Goal: Task Accomplishment & Management: Manage account settings

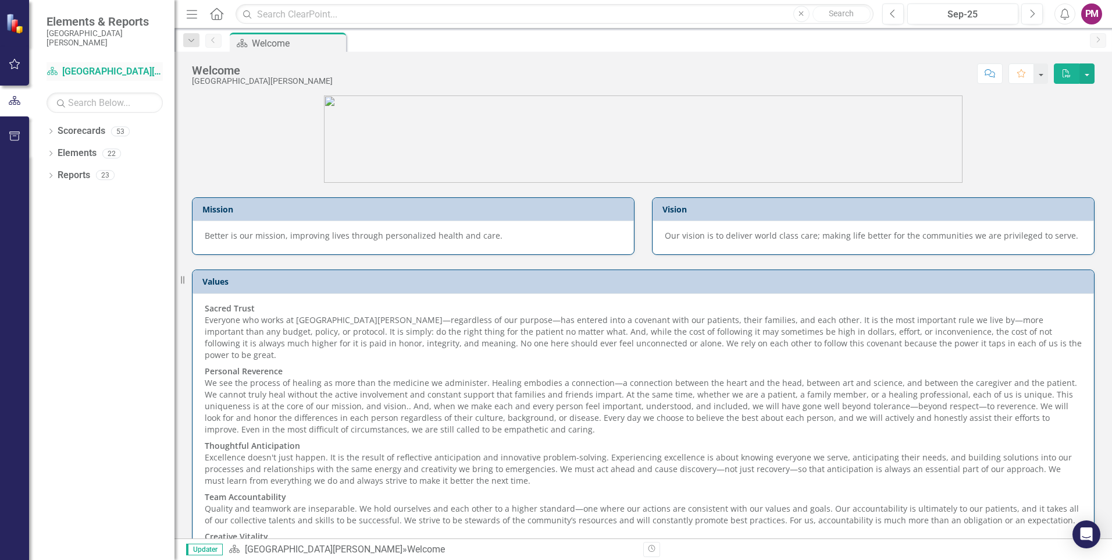
click at [96, 68] on link "Scorecard San Juan Regional Medical Center" at bounding box center [105, 71] width 116 height 13
click at [81, 176] on link "Reports" at bounding box center [74, 175] width 33 height 13
click at [91, 152] on link "Elements" at bounding box center [77, 153] width 39 height 13
click at [91, 133] on link "Scorecards" at bounding box center [82, 131] width 48 height 13
click at [65, 70] on link "Scorecard San Juan Regional Medical Center" at bounding box center [105, 71] width 116 height 13
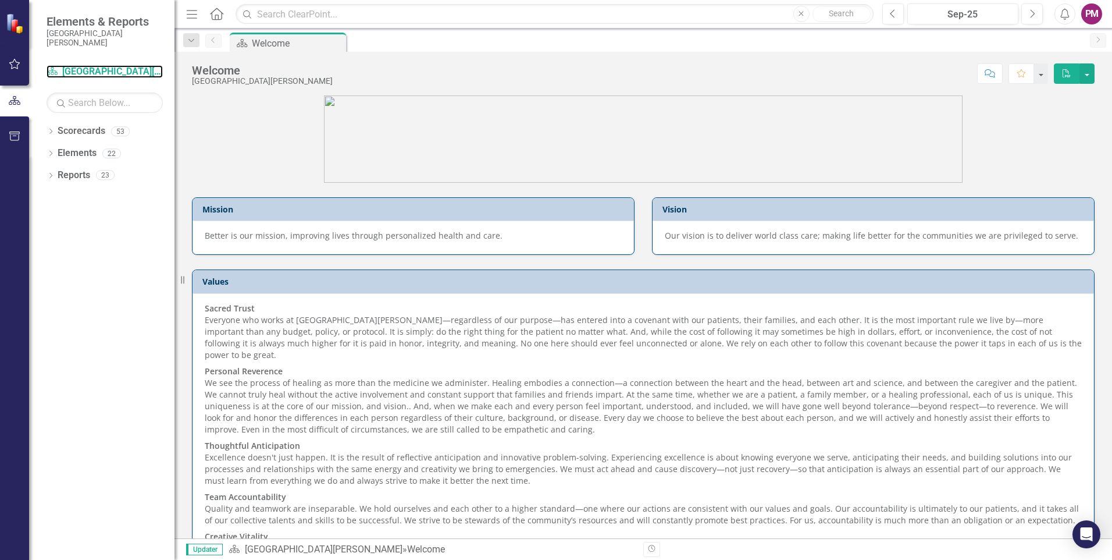
scroll to position [52, 0]
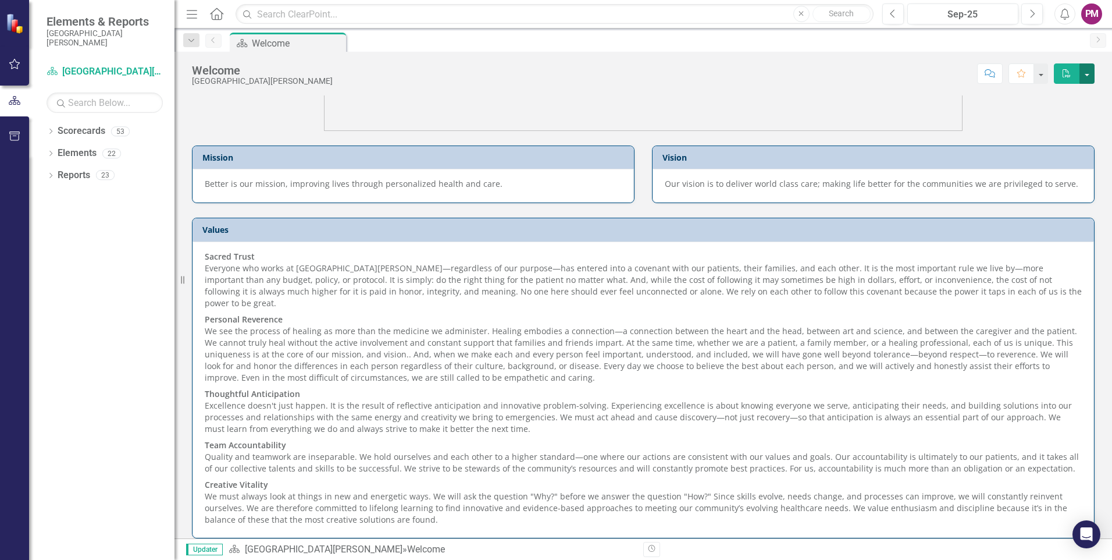
click at [1086, 74] on button "button" at bounding box center [1087, 73] width 15 height 20
click at [585, 72] on div "Score: N/A Sep-25 Completed Comment Favorite PDF" at bounding box center [717, 73] width 756 height 20
click at [8, 67] on button "button" at bounding box center [15, 64] width 26 height 24
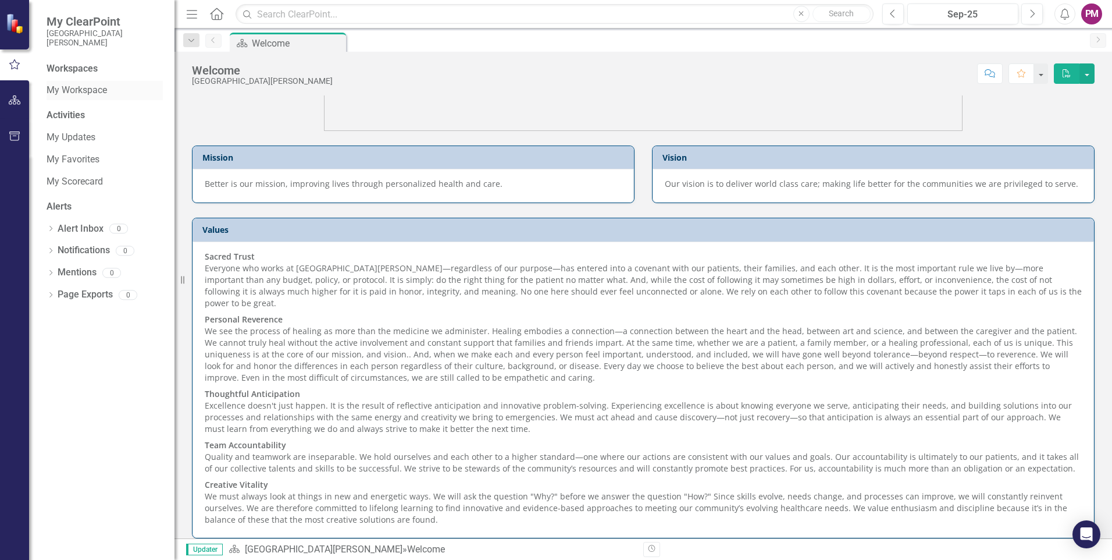
click at [88, 91] on link "My Workspace" at bounding box center [105, 90] width 116 height 13
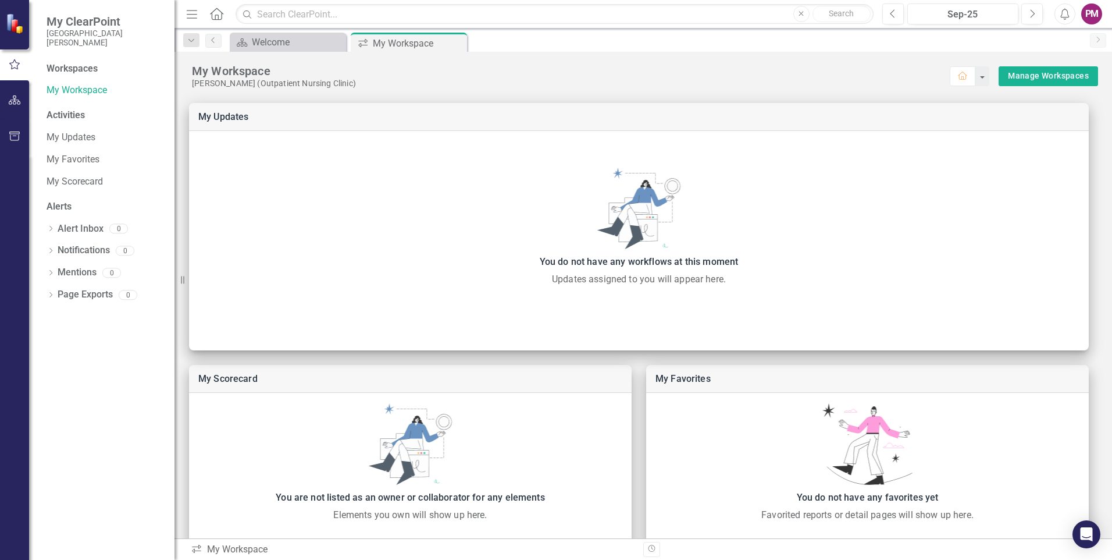
click at [86, 115] on div "Activities" at bounding box center [105, 115] width 116 height 13
click at [76, 133] on link "My Updates" at bounding box center [105, 137] width 116 height 13
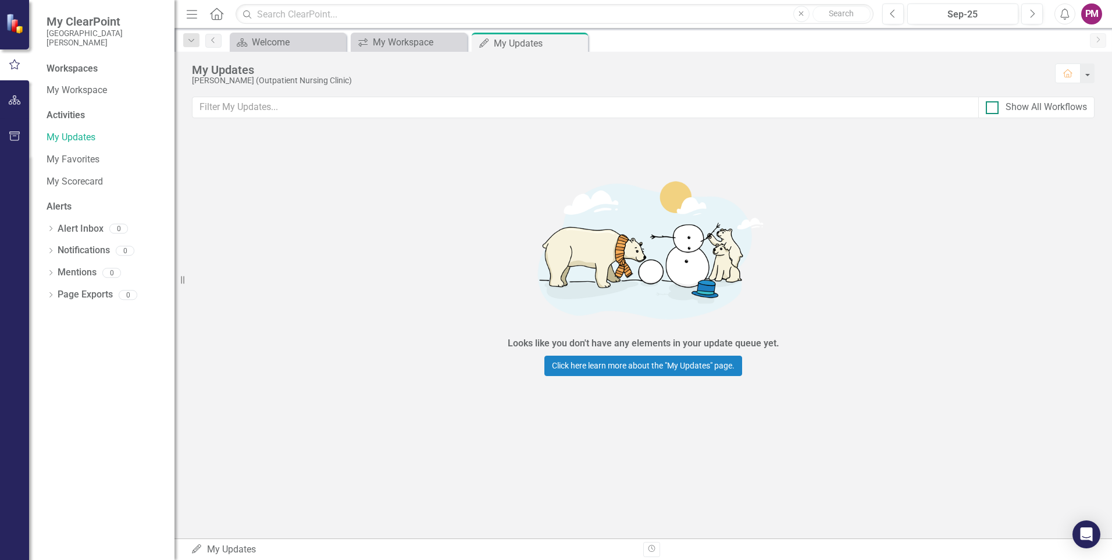
click at [991, 111] on div at bounding box center [992, 107] width 13 height 13
click at [991, 109] on input "Show All Workflows" at bounding box center [990, 105] width 8 height 8
click at [991, 106] on input "Show All Workflows" at bounding box center [990, 105] width 8 height 8
checkbox input "false"
click at [82, 159] on link "My Favorites" at bounding box center [105, 159] width 116 height 13
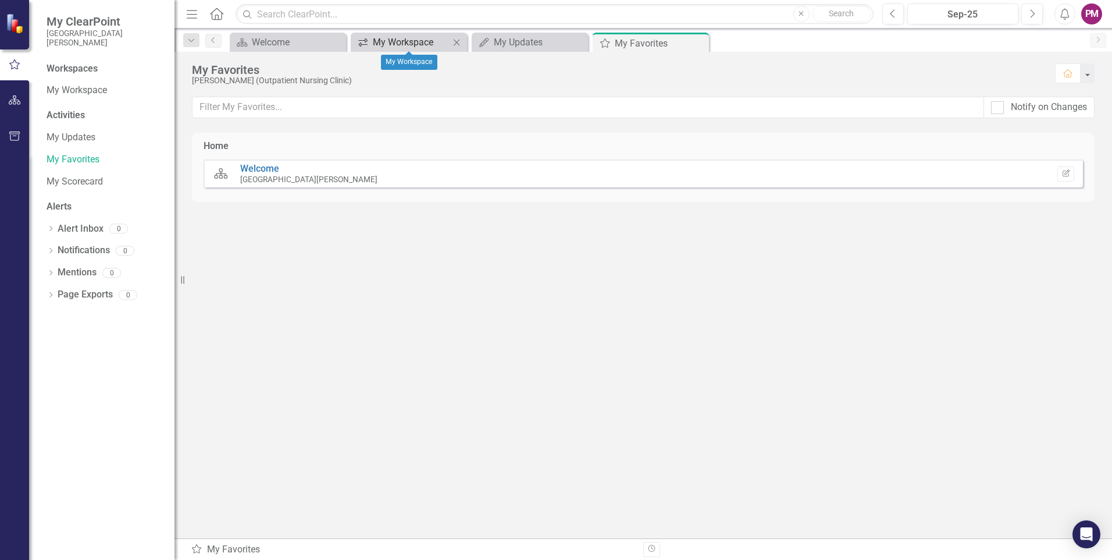
click at [389, 42] on div "My Workspace" at bounding box center [411, 42] width 77 height 15
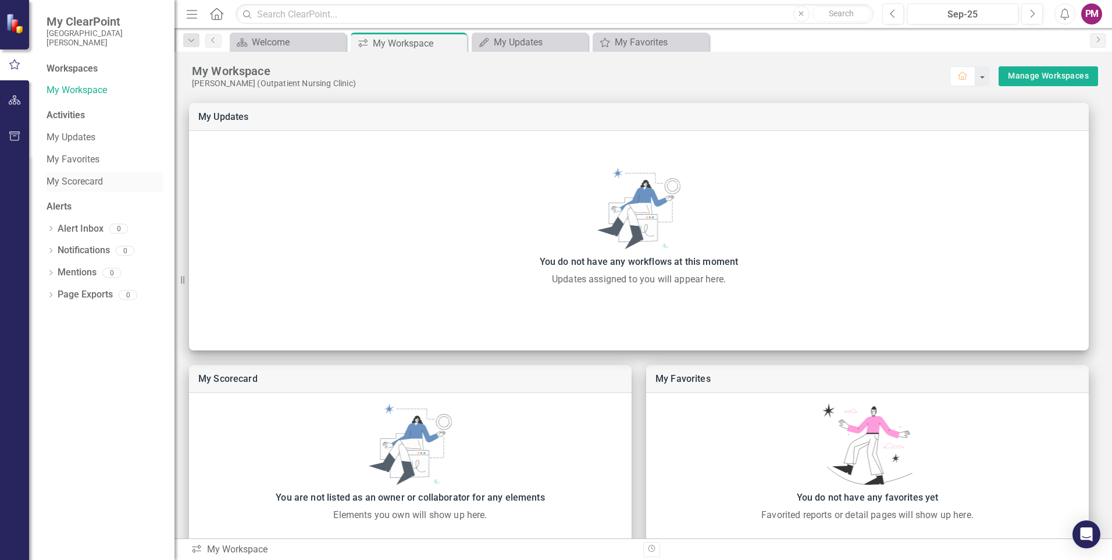
click at [57, 180] on link "My Scorecard" at bounding box center [105, 181] width 116 height 13
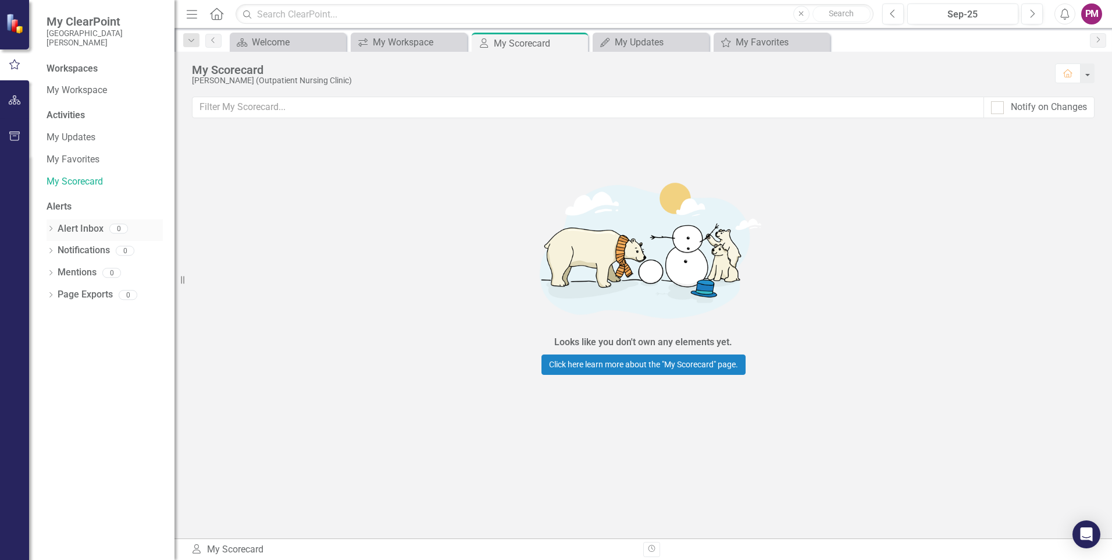
click at [73, 227] on link "Alert Inbox" at bounding box center [81, 228] width 46 height 13
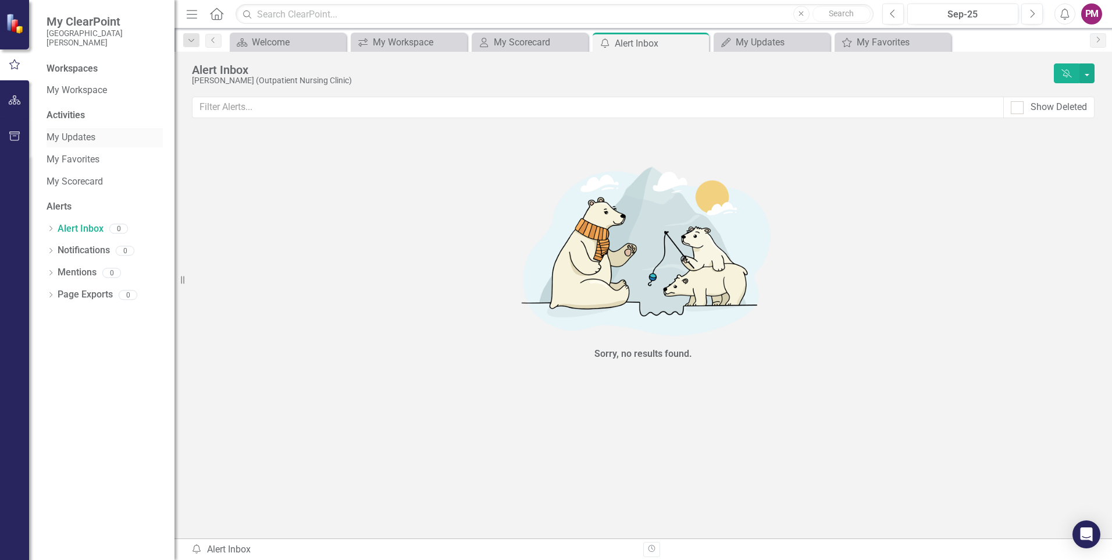
click at [71, 131] on link "My Updates" at bounding box center [105, 137] width 116 height 13
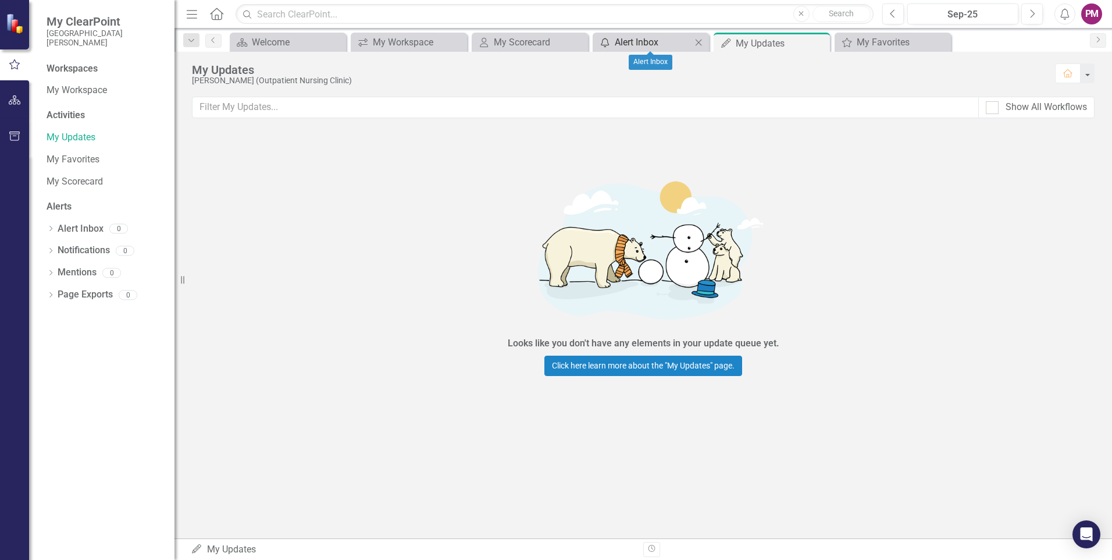
click at [616, 37] on div "Alert Inbox" at bounding box center [653, 42] width 77 height 15
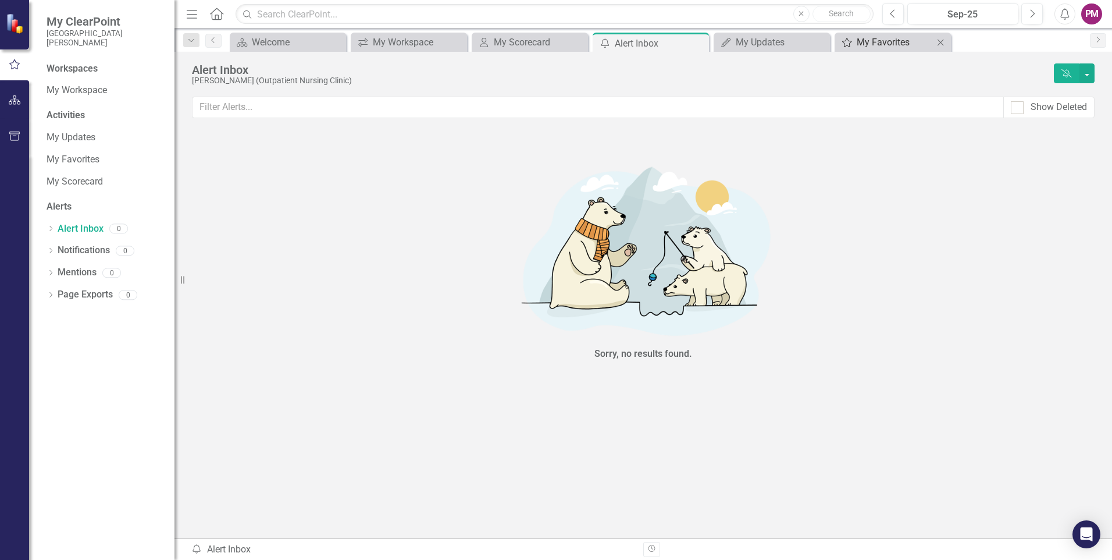
click at [860, 41] on div "My Favorites" at bounding box center [895, 42] width 77 height 15
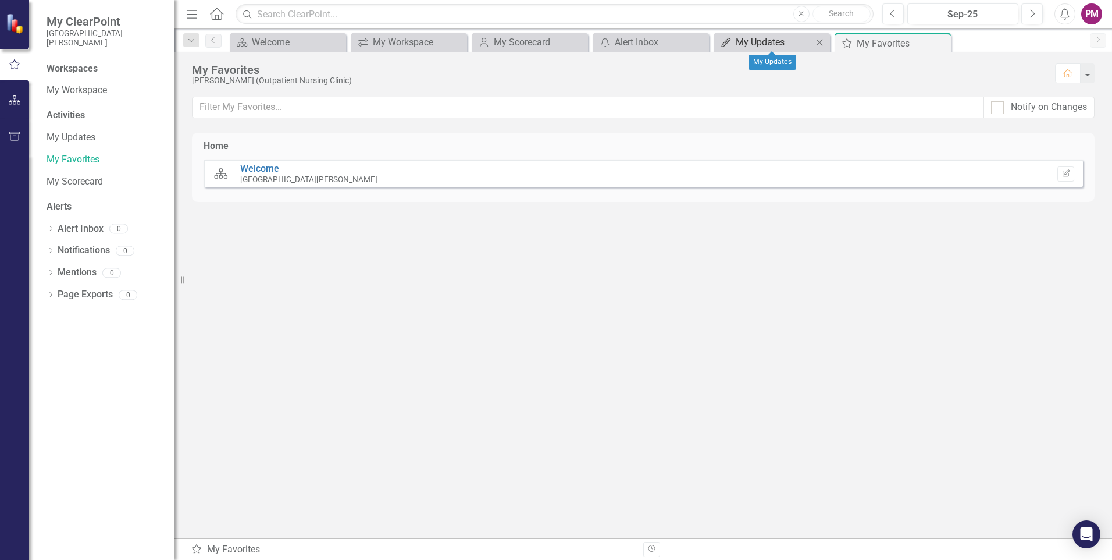
click at [769, 42] on div "My Updates" at bounding box center [774, 42] width 77 height 15
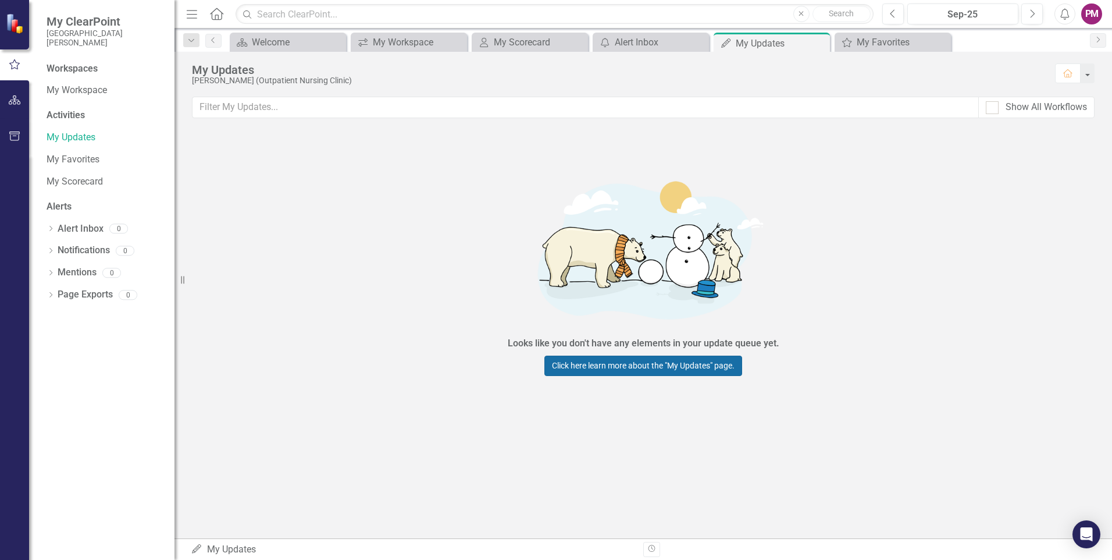
click at [609, 366] on link "Click here learn more about the "My Updates" page." at bounding box center [644, 365] width 198 height 20
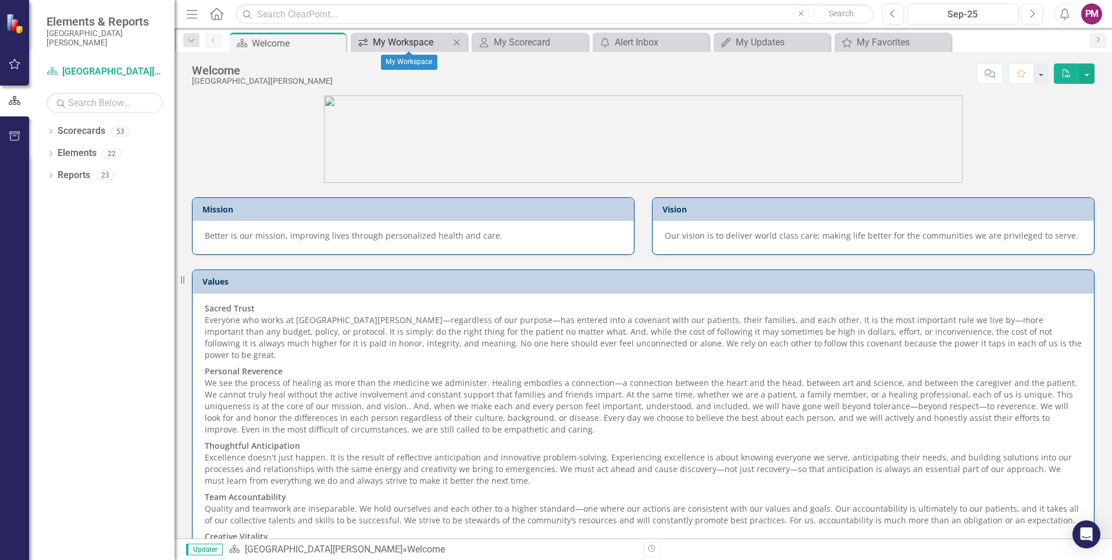
click at [408, 44] on div "My Workspace" at bounding box center [411, 42] width 77 height 15
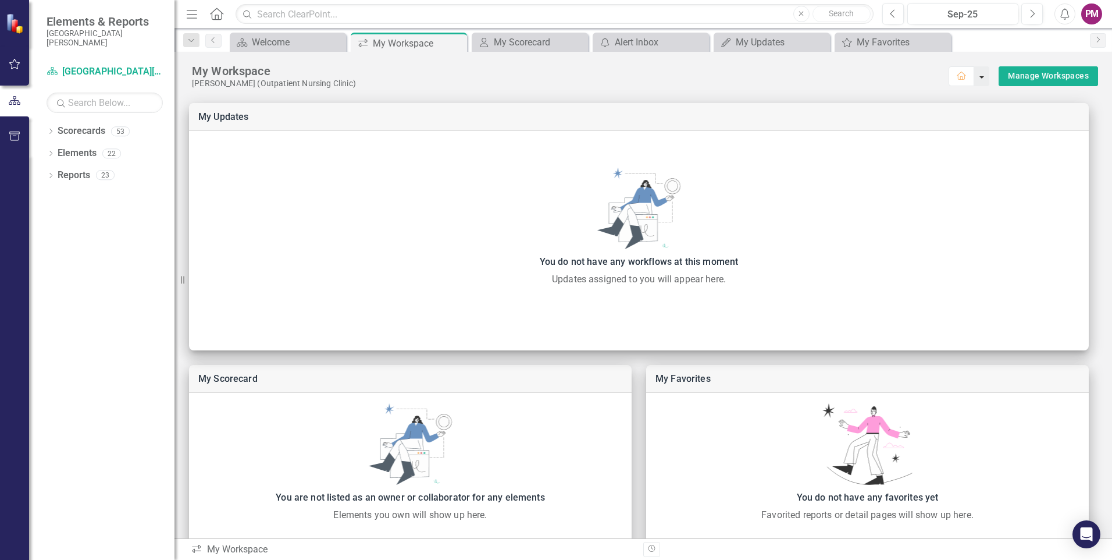
click at [975, 80] on button "button" at bounding box center [982, 76] width 15 height 20
click at [1036, 78] on link "Manage Workspaces" at bounding box center [1048, 76] width 81 height 15
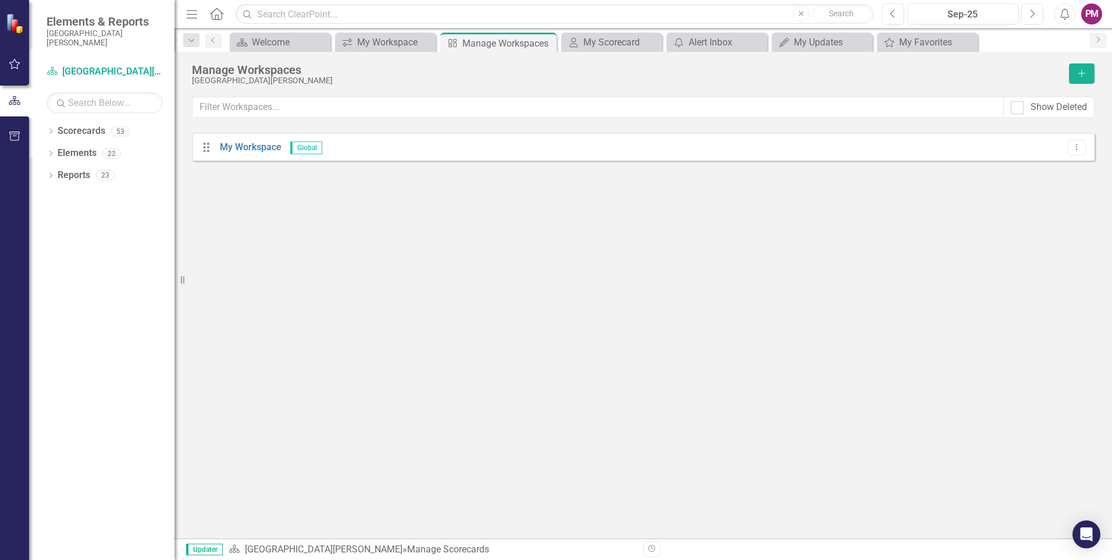
click at [298, 148] on span "Global" at bounding box center [306, 147] width 32 height 13
click at [248, 145] on link "My Workspace" at bounding box center [251, 146] width 62 height 11
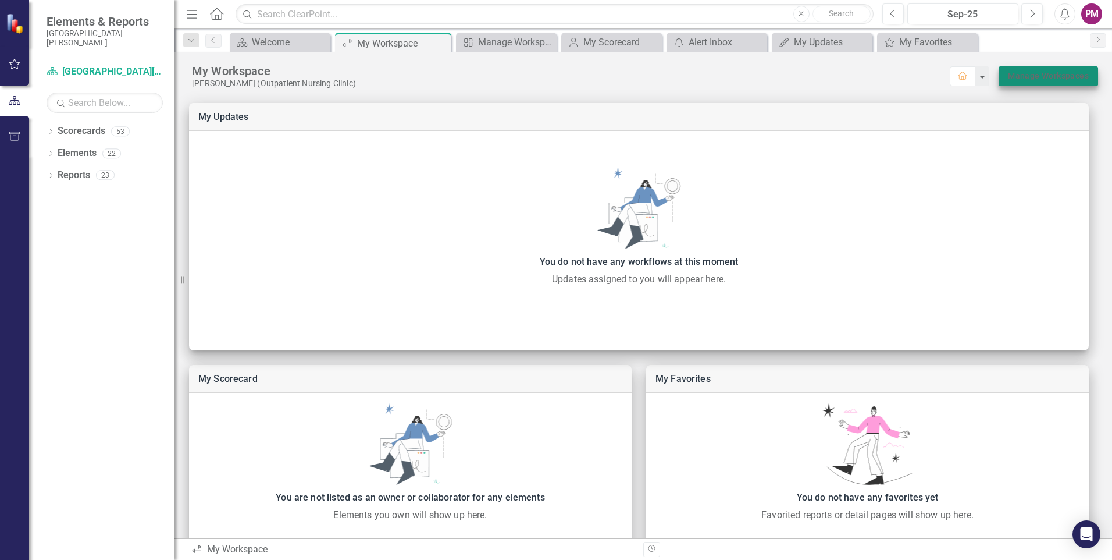
click at [1029, 77] on link "Manage Workspaces" at bounding box center [1048, 76] width 81 height 15
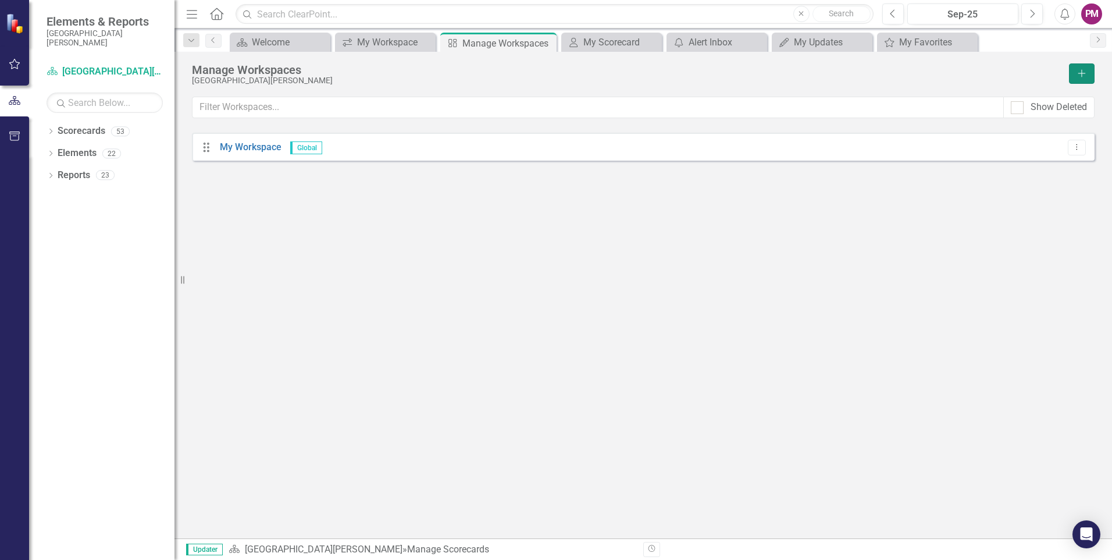
click at [1074, 70] on button "Add" at bounding box center [1082, 73] width 26 height 20
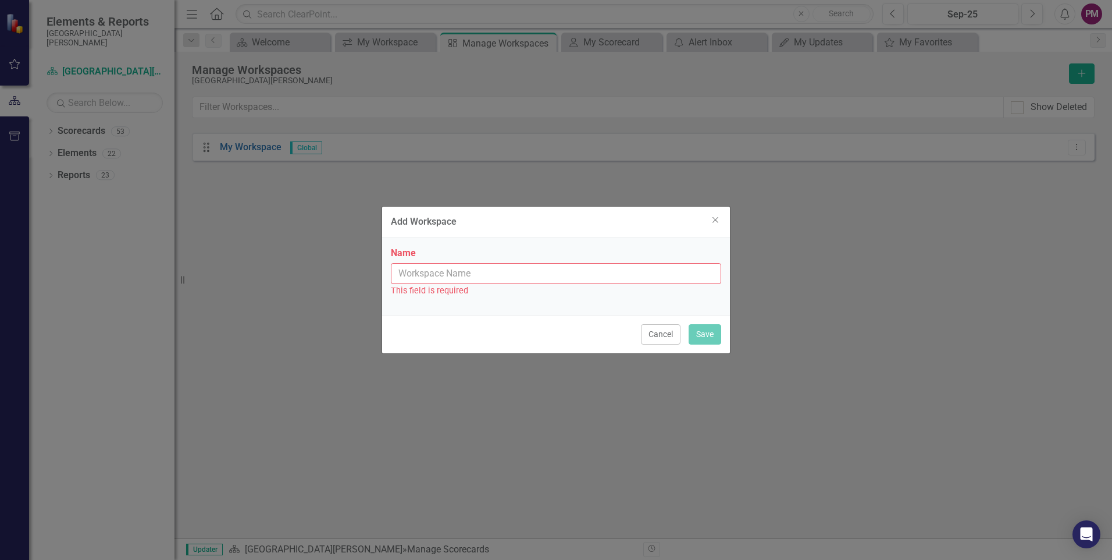
click at [497, 273] on input "Name" at bounding box center [556, 274] width 330 height 22
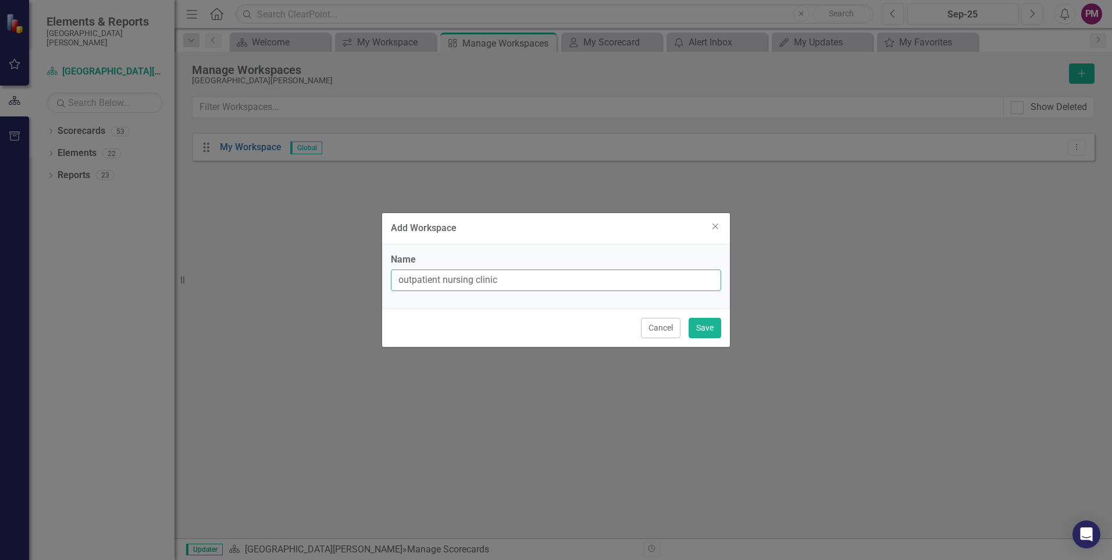
type input "outpatient nursing clinic"
click at [689, 318] on button "Save" at bounding box center [705, 328] width 33 height 20
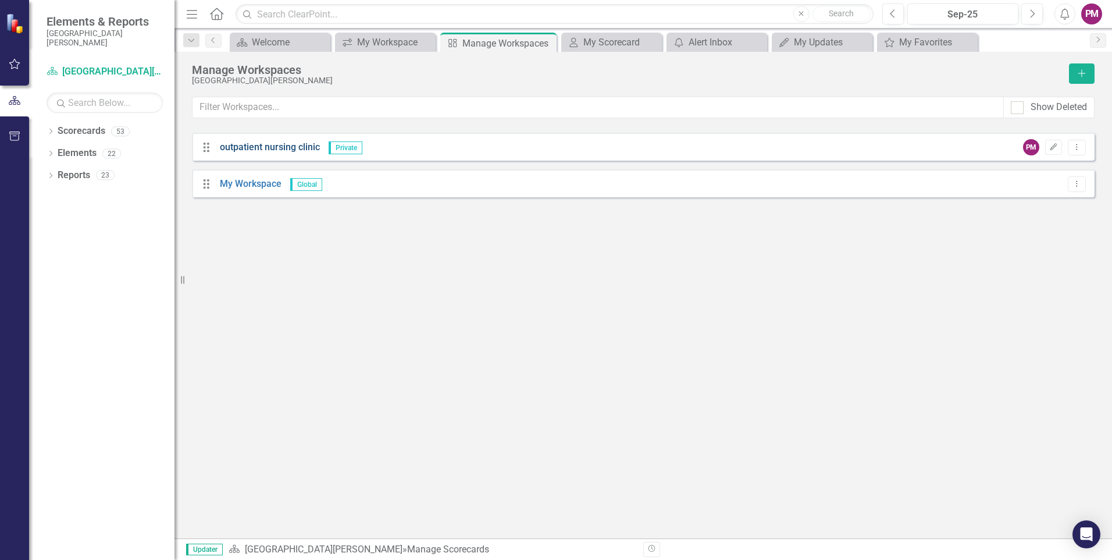
click at [303, 147] on link "outpatient nursing clinic" at bounding box center [270, 146] width 100 height 11
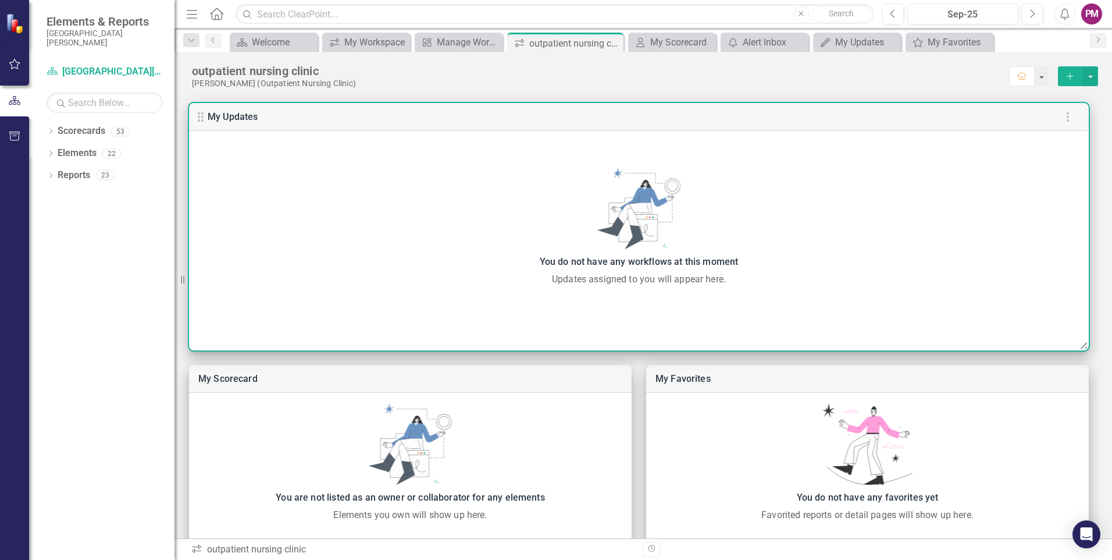
click at [206, 116] on icon at bounding box center [201, 117] width 14 height 14
click at [213, 117] on link "My Updates" at bounding box center [233, 116] width 51 height 11
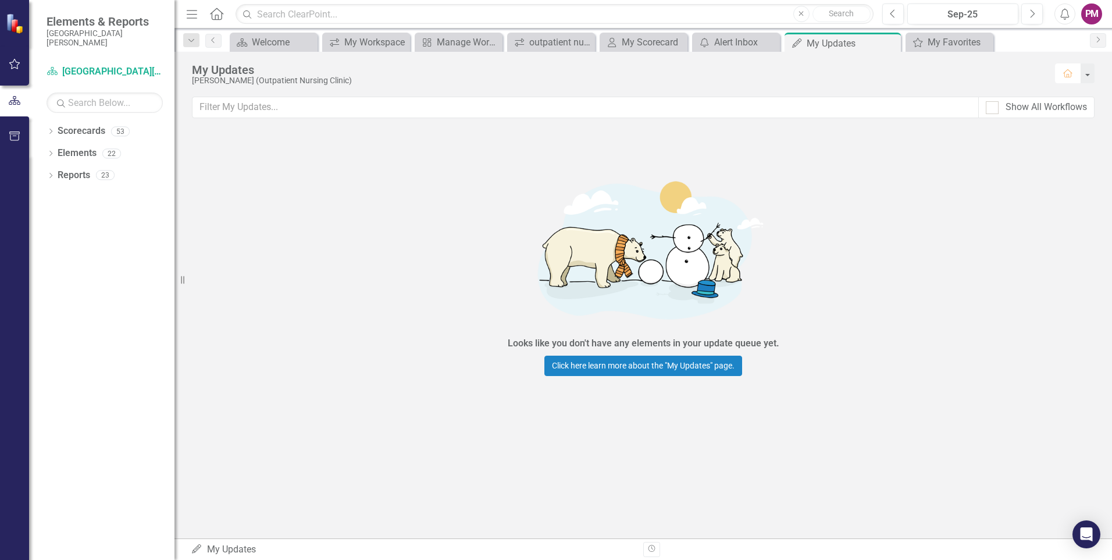
click at [1065, 72] on icon "Home" at bounding box center [1068, 73] width 10 height 8
click at [1090, 74] on button "button" at bounding box center [1087, 73] width 15 height 20
click at [1035, 131] on div "Looks like you don't have any elements in your update queue yet. Click here lea…" at bounding box center [644, 271] width 938 height 283
click at [1065, 70] on icon "Home" at bounding box center [1068, 73] width 10 height 8
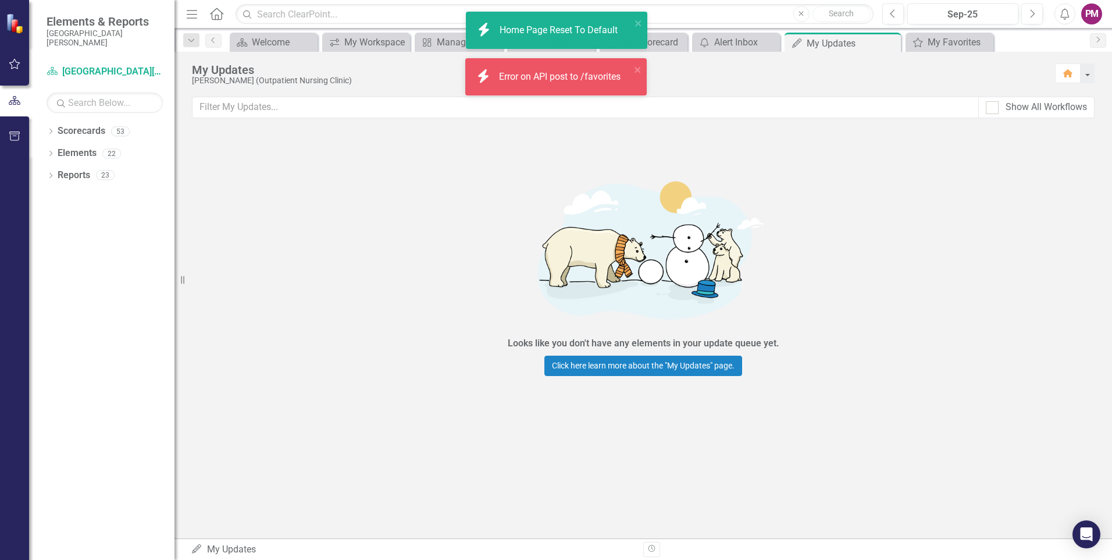
click at [554, 40] on div "icon.bolt Home Page Reset To Default" at bounding box center [552, 30] width 157 height 20
click at [552, 29] on div "Home Page Reset To Default" at bounding box center [559, 30] width 121 height 13
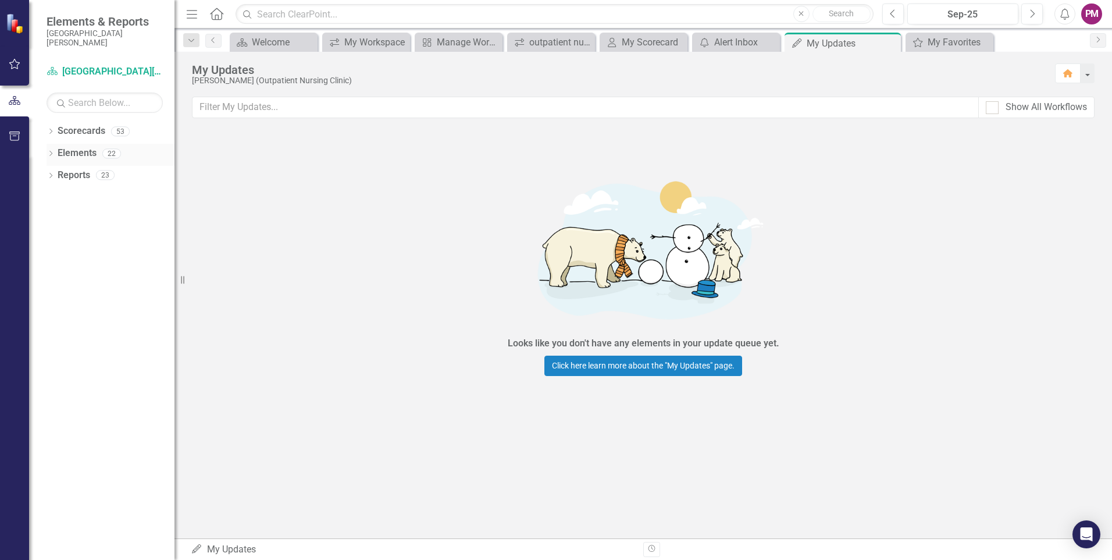
click at [90, 152] on link "Elements" at bounding box center [77, 153] width 39 height 13
click at [114, 149] on div "22" at bounding box center [111, 153] width 19 height 10
click at [113, 152] on div "22" at bounding box center [111, 153] width 19 height 10
click at [123, 134] on div "53" at bounding box center [120, 131] width 19 height 10
click at [212, 40] on icon at bounding box center [212, 40] width 3 height 6
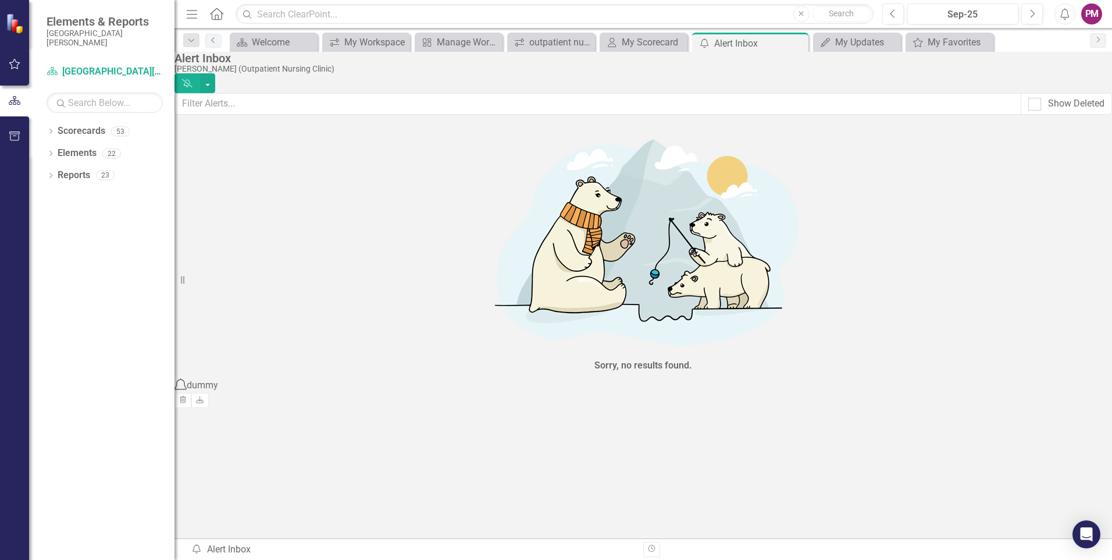
click at [183, 42] on div "Resize" at bounding box center [179, 280] width 9 height 560
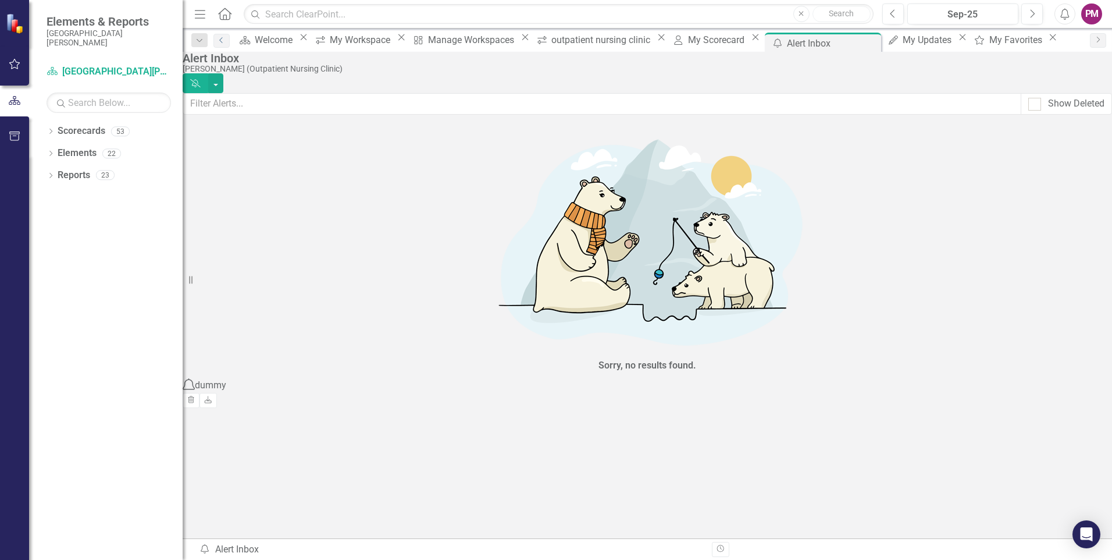
click at [183, 42] on div "Resize" at bounding box center [187, 280] width 9 height 560
click at [199, 19] on icon "Menu" at bounding box center [200, 14] width 15 height 12
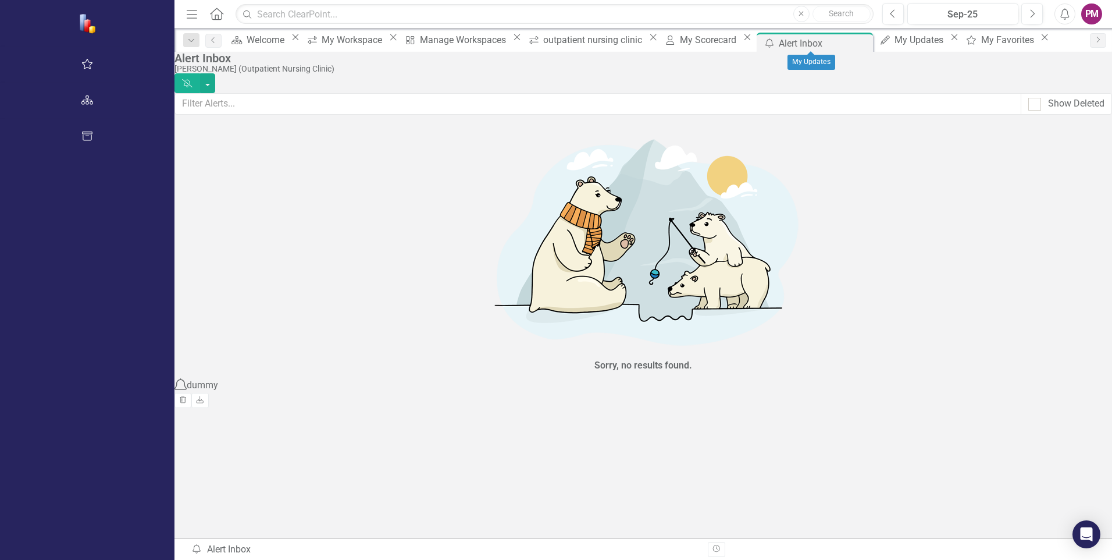
click at [949, 40] on icon "Close" at bounding box center [955, 37] width 12 height 9
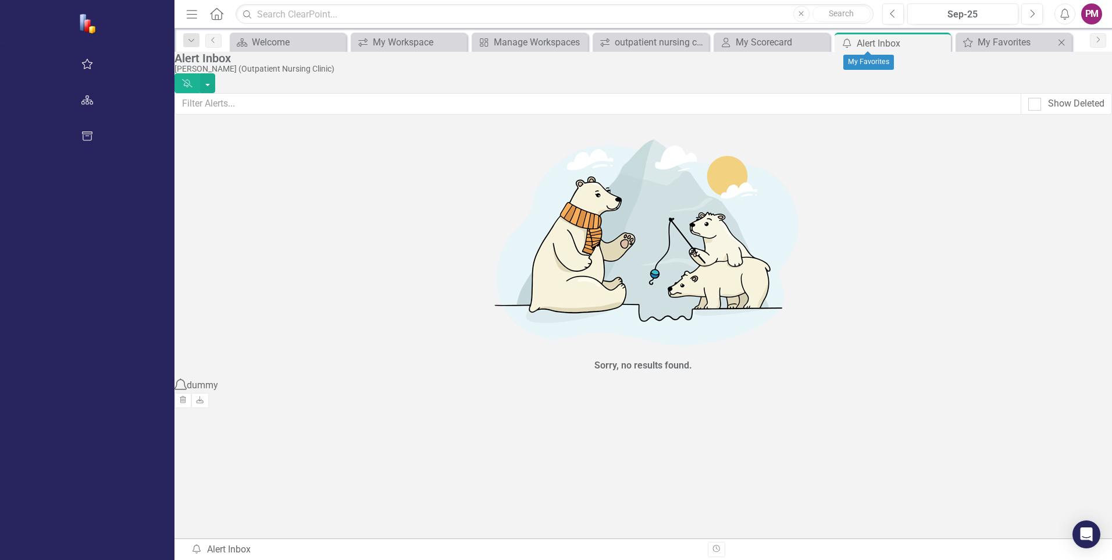
click at [1056, 41] on icon "Close" at bounding box center [1062, 42] width 12 height 9
click at [934, 38] on icon "Close" at bounding box center [940, 42] width 12 height 9
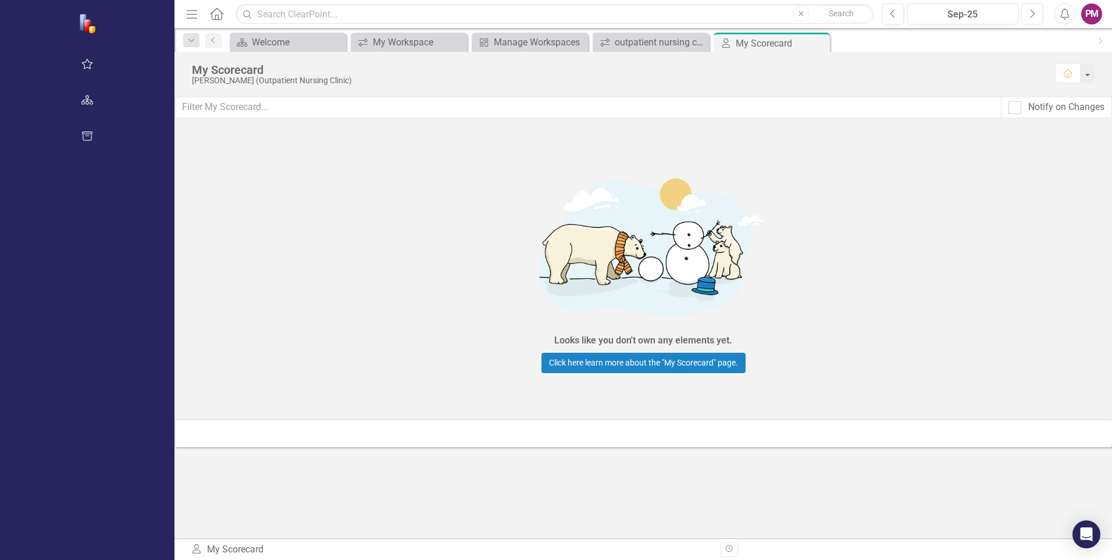
click at [1097, 16] on div "PM" at bounding box center [1092, 13] width 21 height 21
click at [1048, 35] on link "User Edit Profile" at bounding box center [1056, 36] width 92 height 22
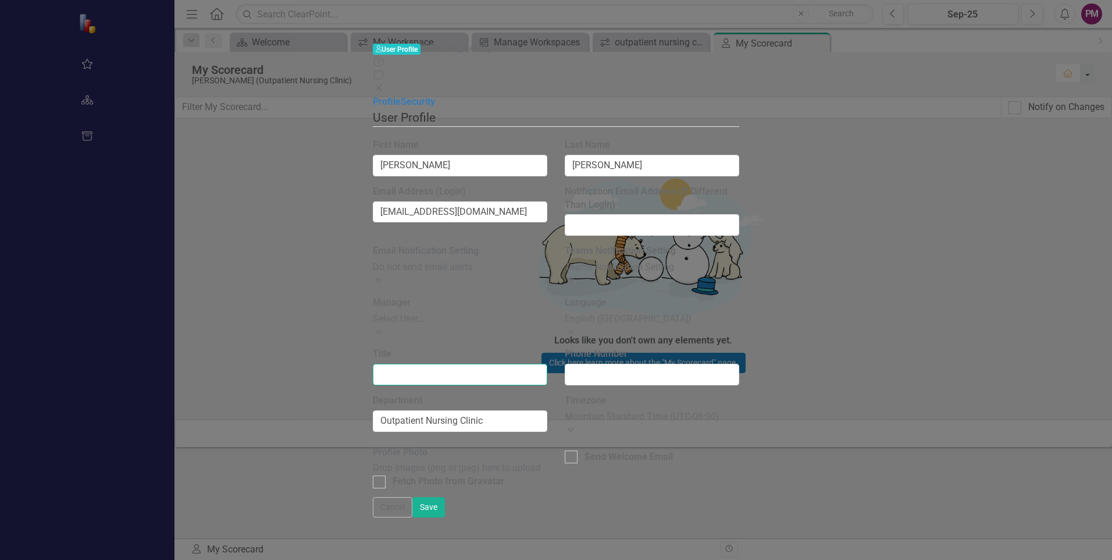
click at [390, 364] on input "Title" at bounding box center [460, 375] width 175 height 22
type input "P"
type input "C"
click at [373, 364] on input "Clinic Coordinator" at bounding box center [460, 375] width 175 height 22
click at [415, 364] on input "Patient Care Clinic Coordinator" at bounding box center [460, 375] width 175 height 22
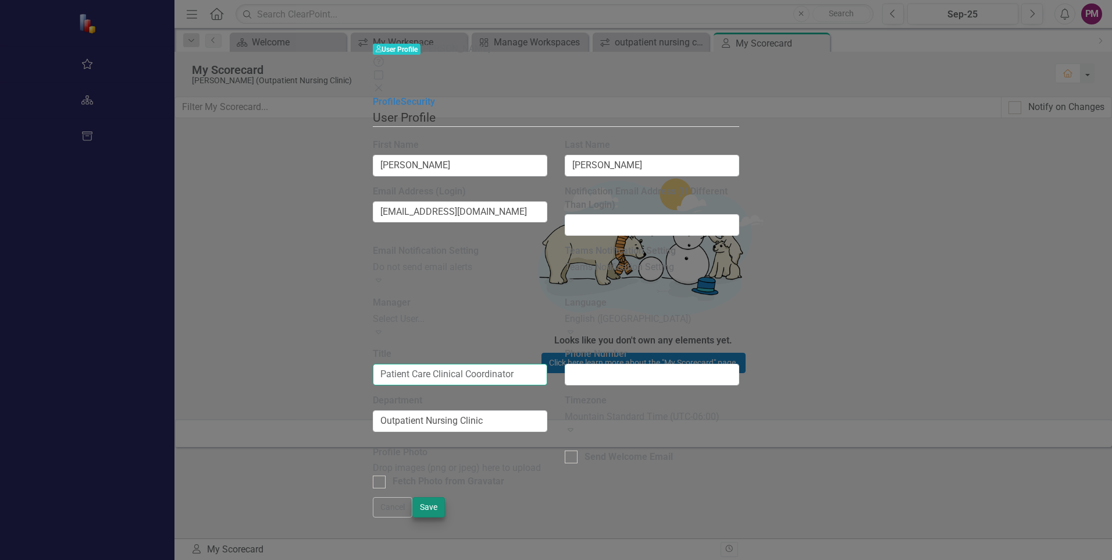
type input "Patient Care Clinical Coordinator"
click at [445, 517] on button "Save" at bounding box center [428, 507] width 33 height 20
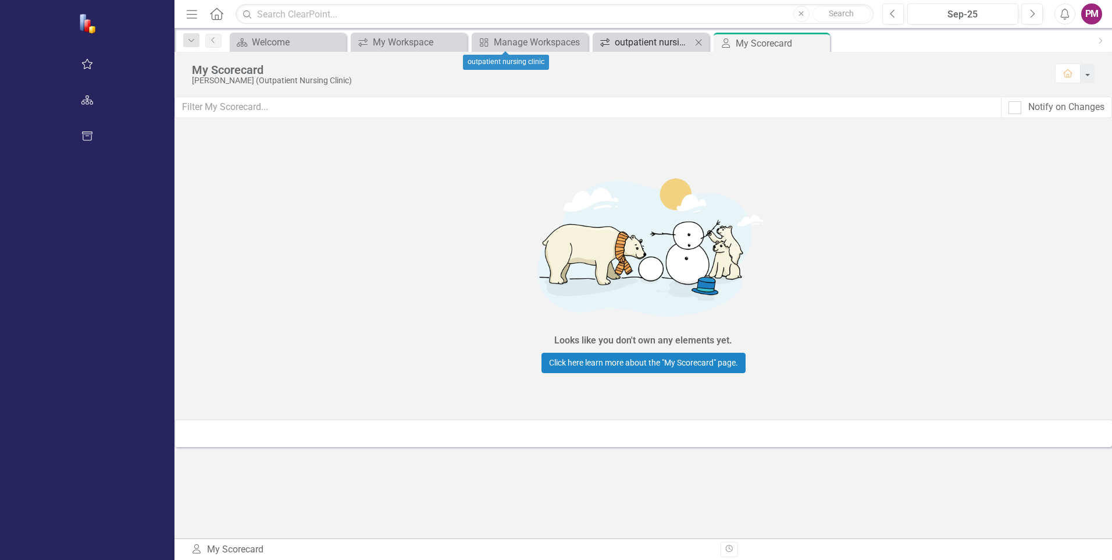
click at [615, 44] on div "outpatient nursing clinic" at bounding box center [653, 42] width 77 height 15
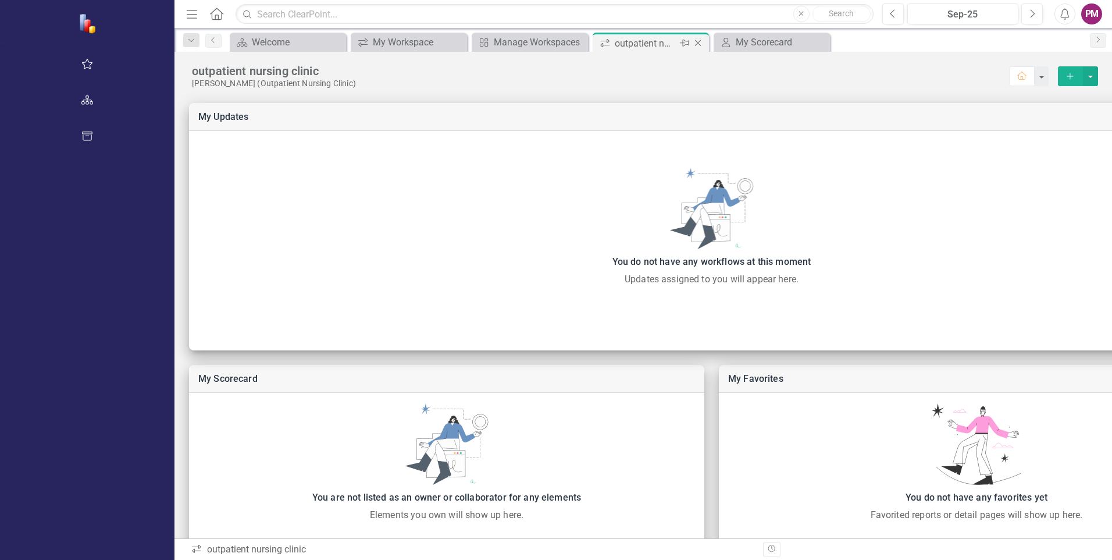
click at [692, 41] on icon "Close" at bounding box center [698, 42] width 12 height 9
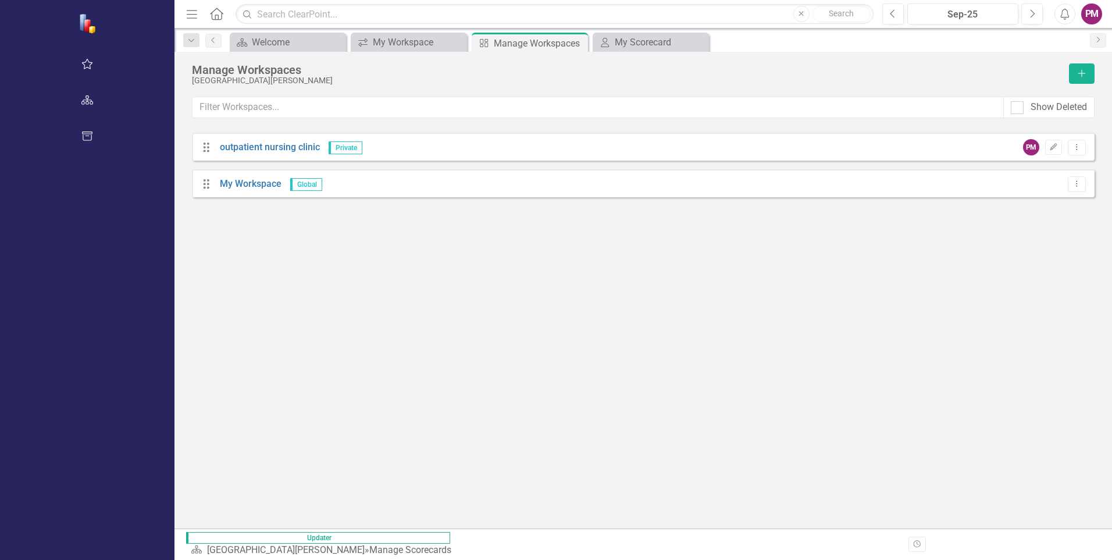
click at [199, 148] on icon "Drag" at bounding box center [206, 147] width 15 height 12
click at [220, 146] on link "outpatient nursing clinic" at bounding box center [270, 146] width 100 height 11
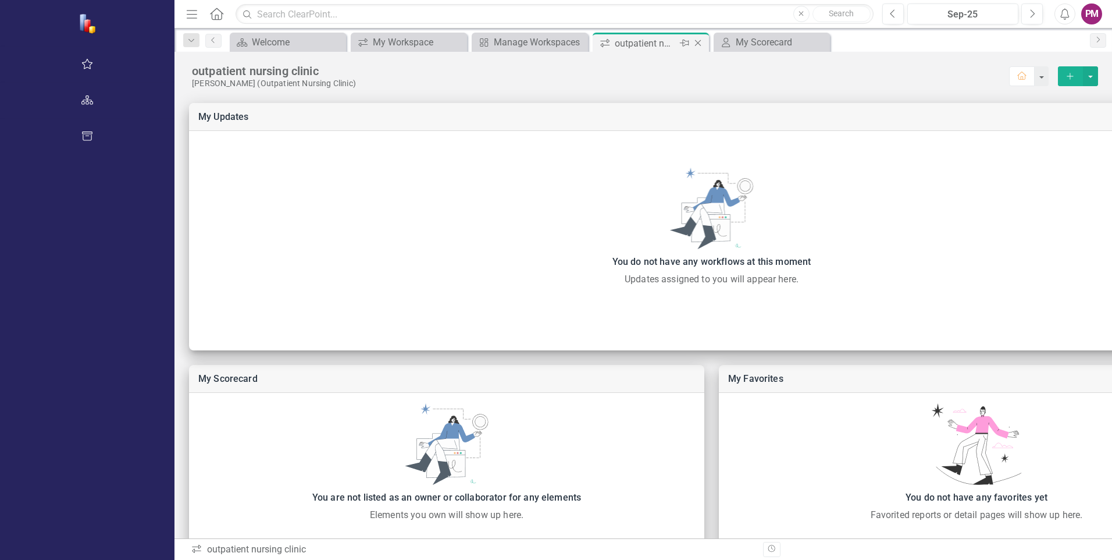
click at [692, 41] on icon "Close" at bounding box center [698, 42] width 12 height 9
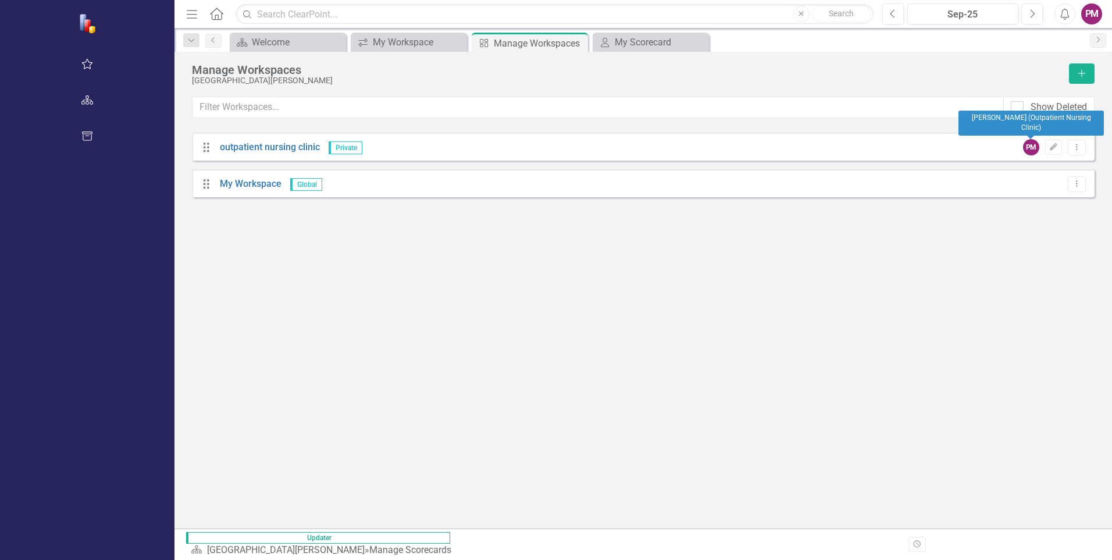
click at [1034, 147] on div "PM" at bounding box center [1031, 147] width 16 height 16
click at [1080, 149] on icon "Dropdown Menu" at bounding box center [1077, 147] width 10 height 8
click at [981, 264] on div "Manage Workspaces [GEOGRAPHIC_DATA][PERSON_NAME] Add Show Deleted Drag outpatie…" at bounding box center [644, 290] width 938 height 476
click at [1076, 150] on icon "Dropdown Menu" at bounding box center [1077, 147] width 10 height 8
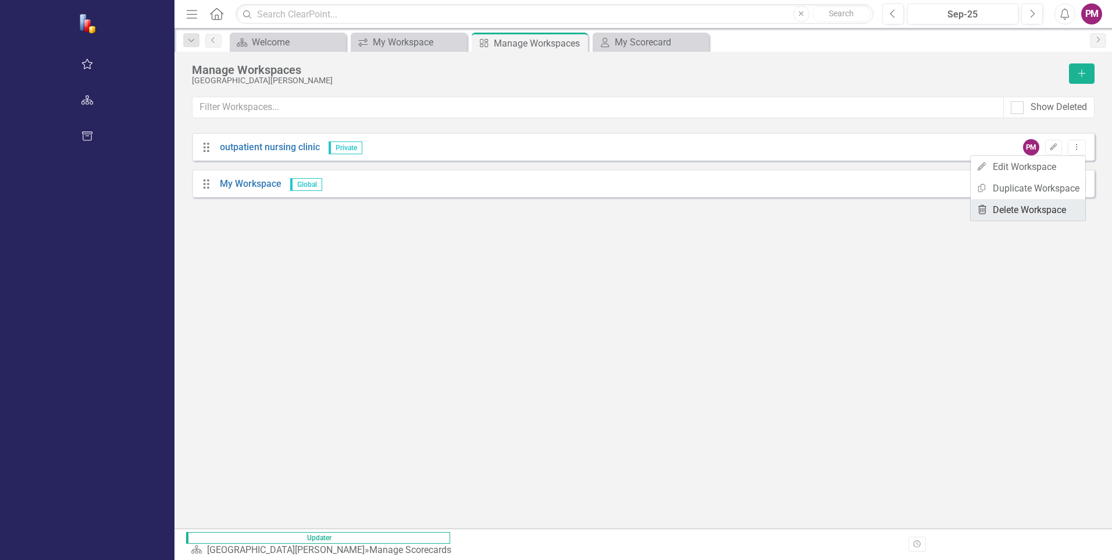
click at [1044, 208] on link "Trash Delete Workspace" at bounding box center [1028, 210] width 115 height 22
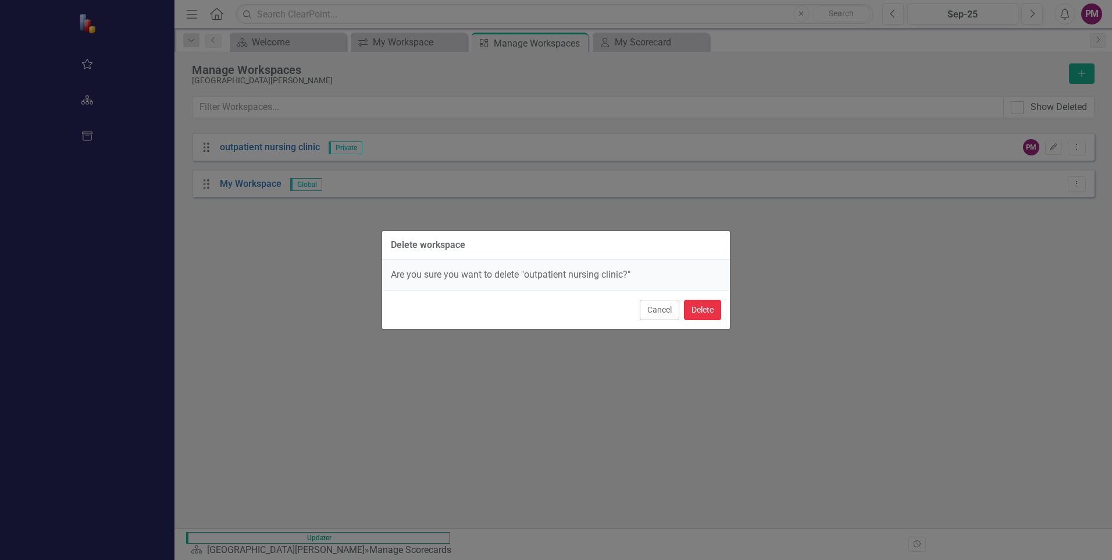
click at [700, 310] on button "Delete" at bounding box center [702, 310] width 37 height 20
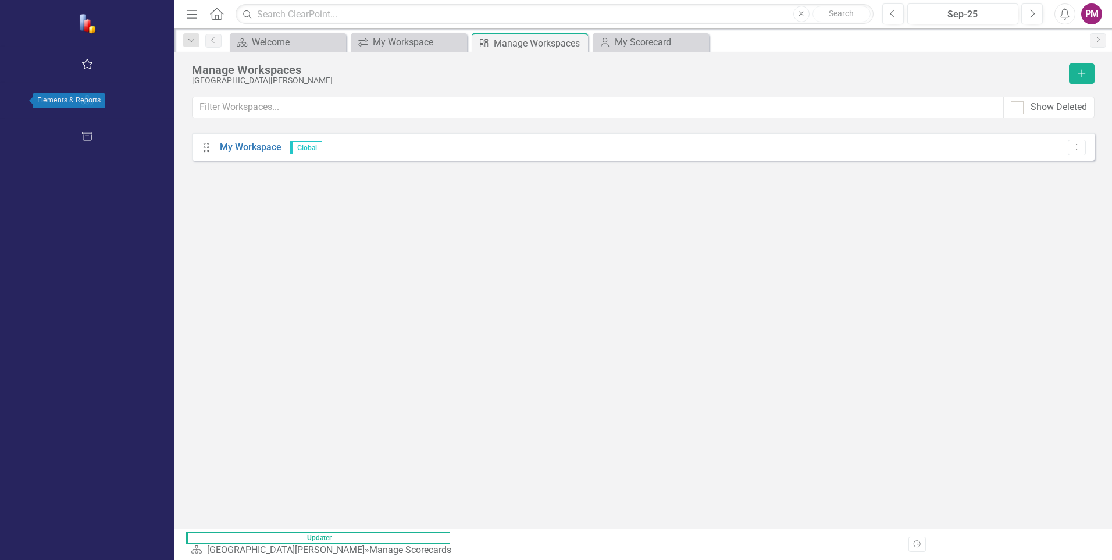
click at [81, 97] on icon "button" at bounding box center [87, 99] width 12 height 9
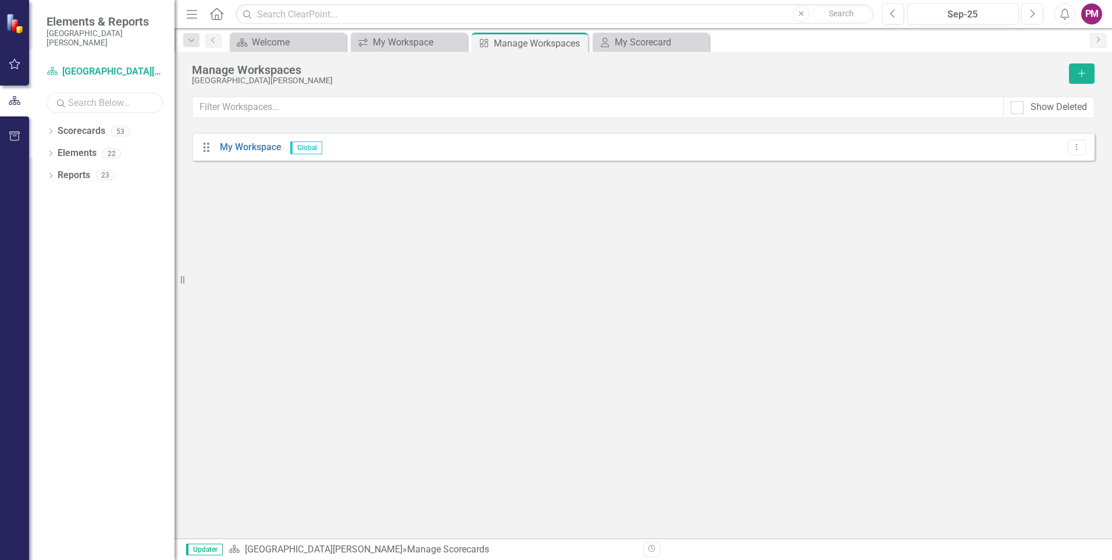
click at [91, 107] on input "text" at bounding box center [105, 103] width 116 height 20
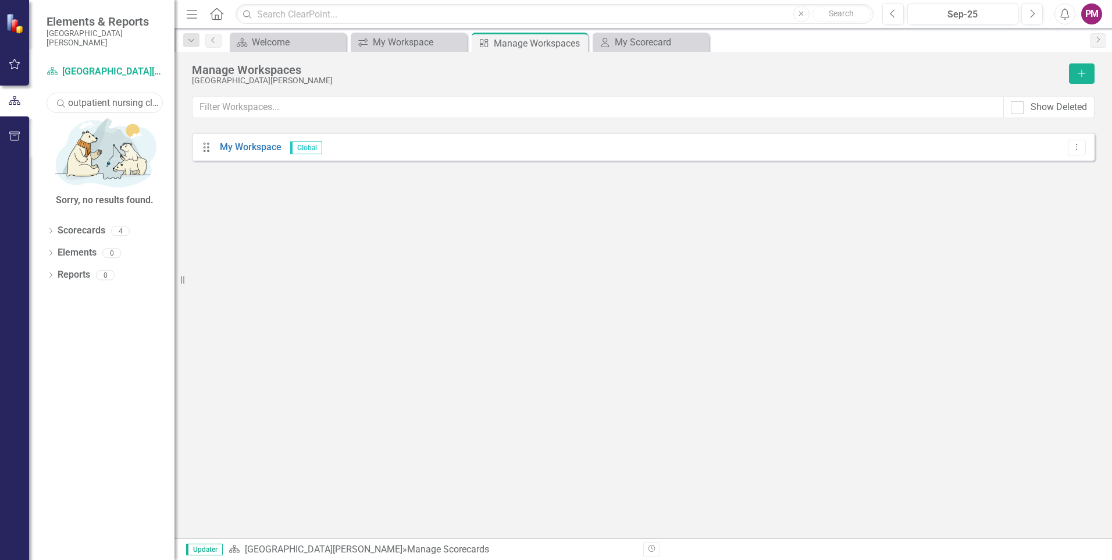
scroll to position [0, 7]
click at [58, 101] on icon "Search" at bounding box center [61, 103] width 12 height 10
drag, startPoint x: 154, startPoint y: 102, endPoint x: 67, endPoint y: 104, distance: 86.7
click at [67, 104] on div "Search outpatient nursing clinic" at bounding box center [105, 103] width 116 height 20
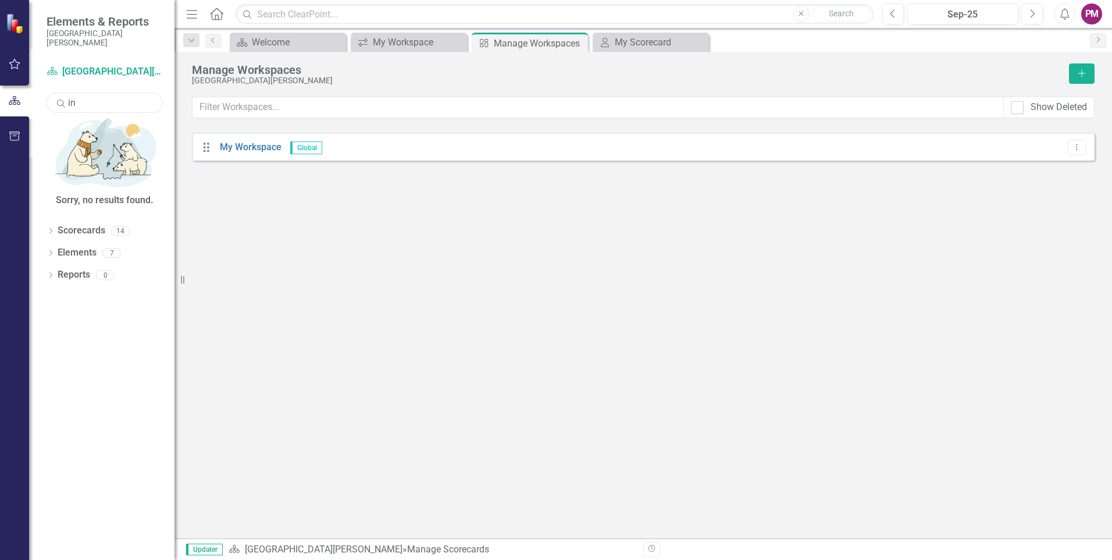
type input "i"
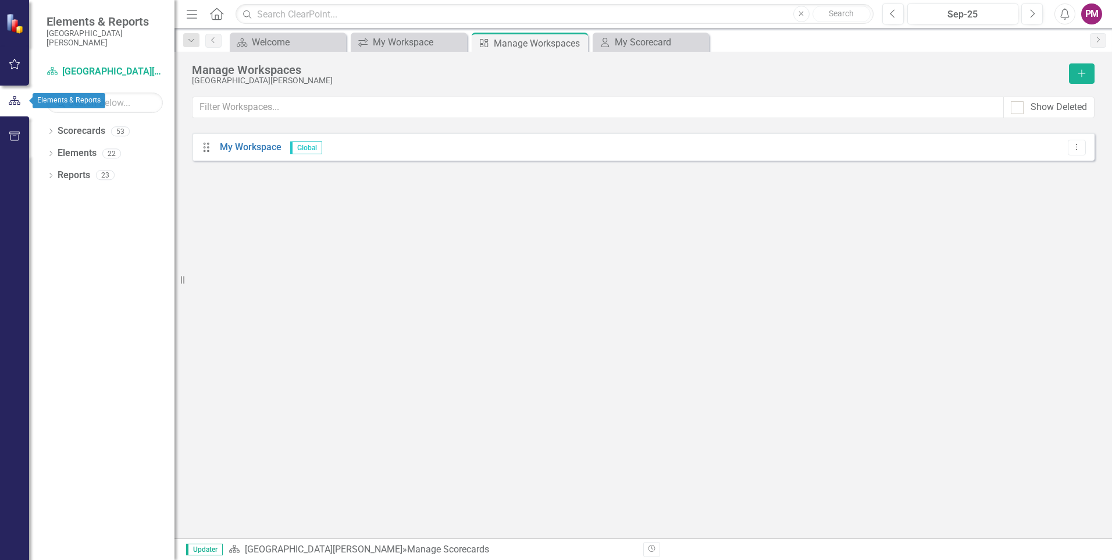
click at [16, 103] on icon "button" at bounding box center [14, 100] width 13 height 10
click at [13, 138] on icon "button" at bounding box center [15, 135] width 12 height 9
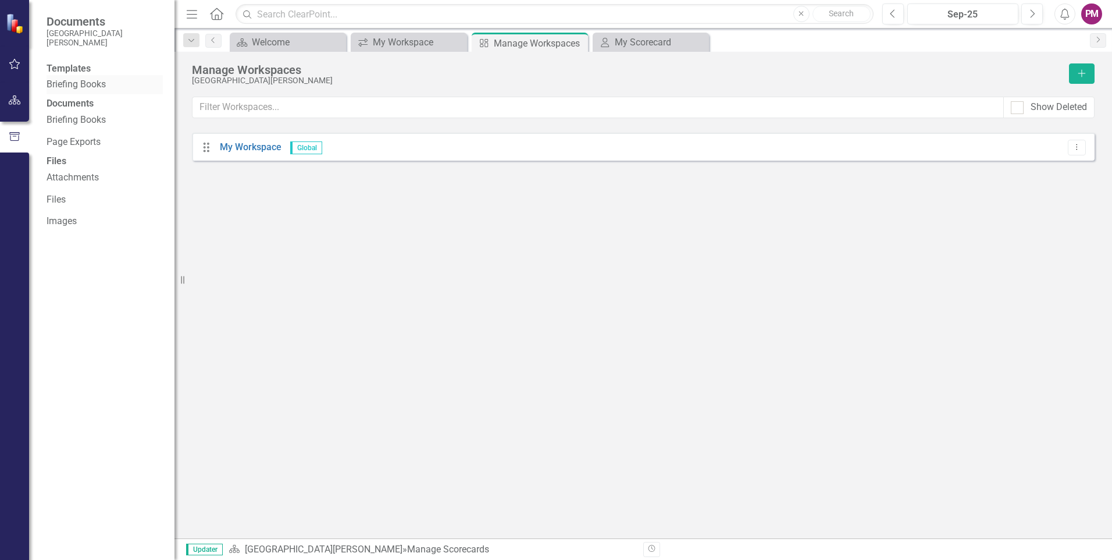
click at [80, 88] on link "Briefing Books" at bounding box center [105, 84] width 116 height 13
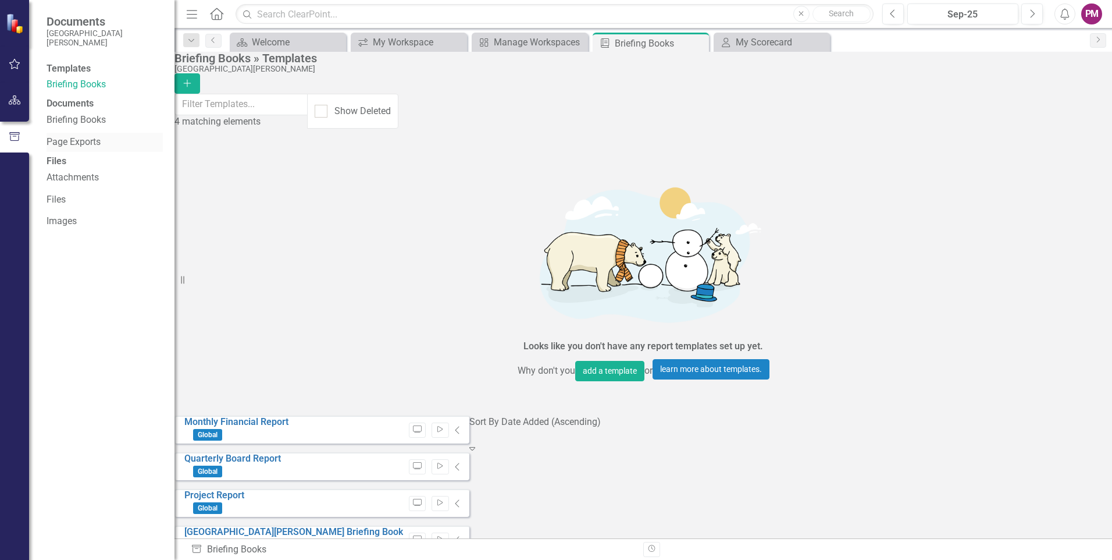
click at [65, 149] on link "Page Exports" at bounding box center [105, 142] width 116 height 13
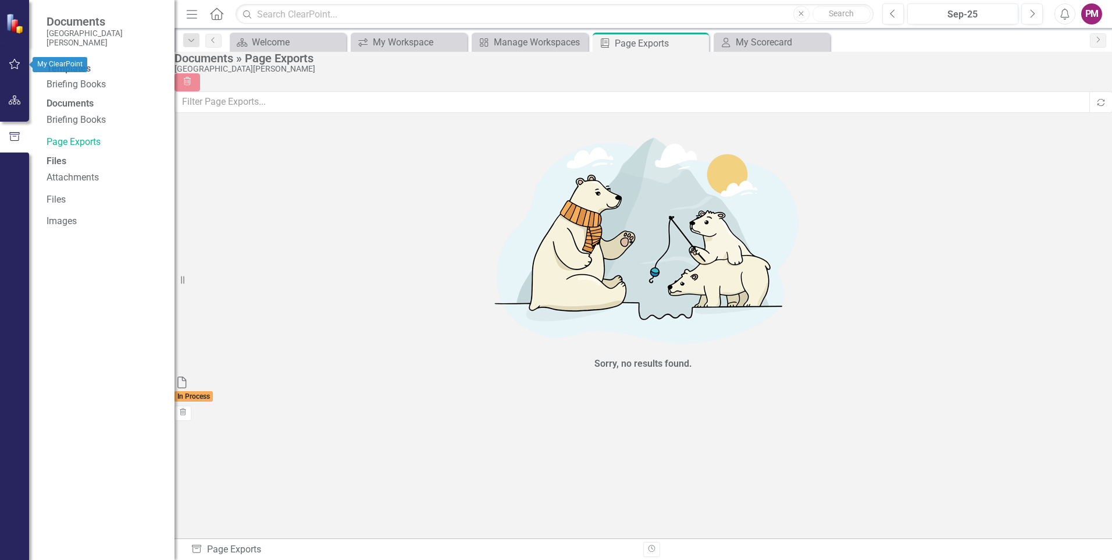
click at [12, 66] on icon "button" at bounding box center [15, 63] width 12 height 9
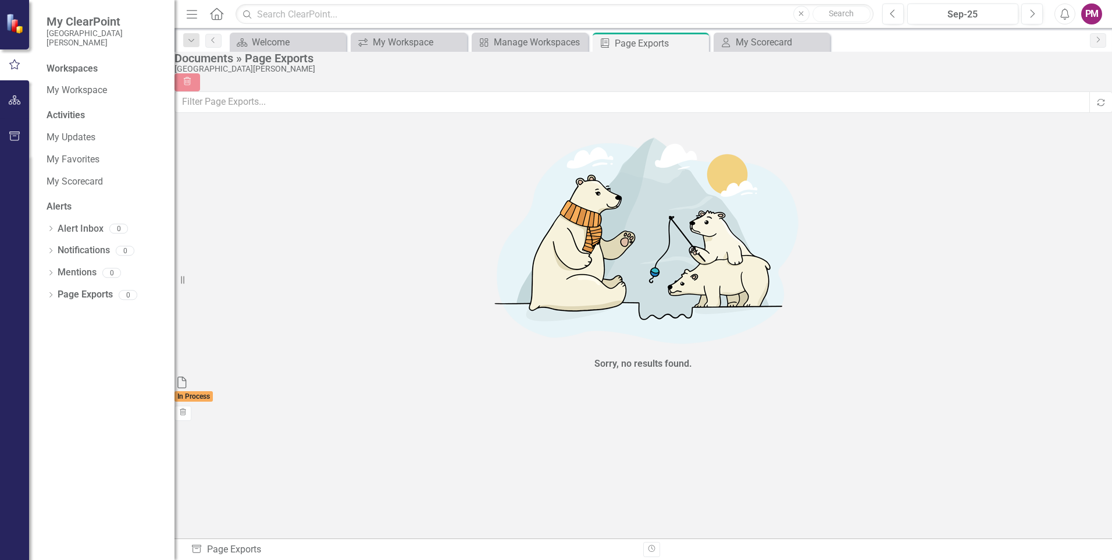
click at [15, 29] on img at bounding box center [16, 23] width 20 height 20
click at [79, 89] on link "My Workspace" at bounding box center [105, 90] width 116 height 13
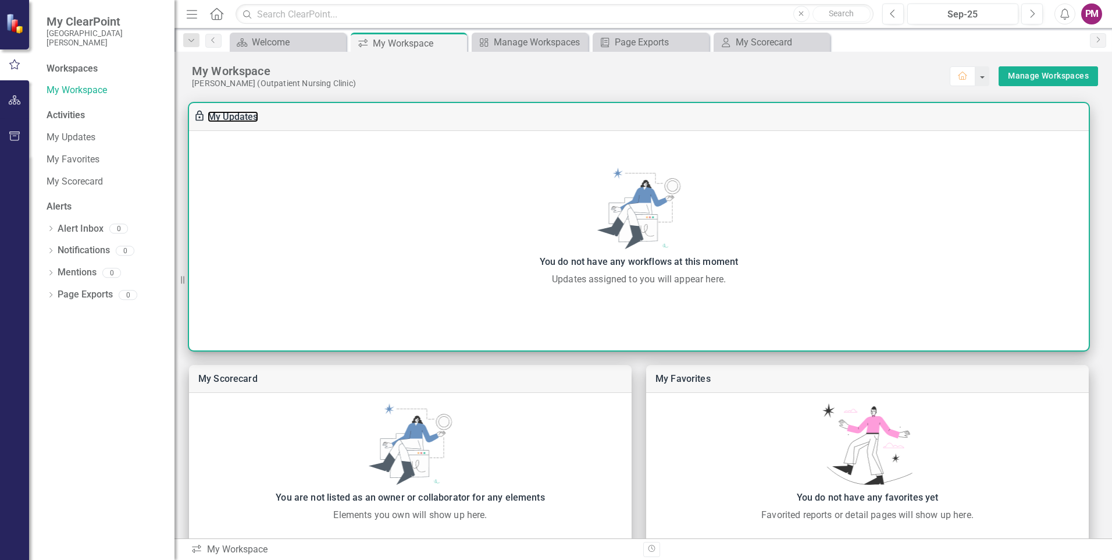
click at [253, 120] on link "My Updates" at bounding box center [233, 116] width 51 height 11
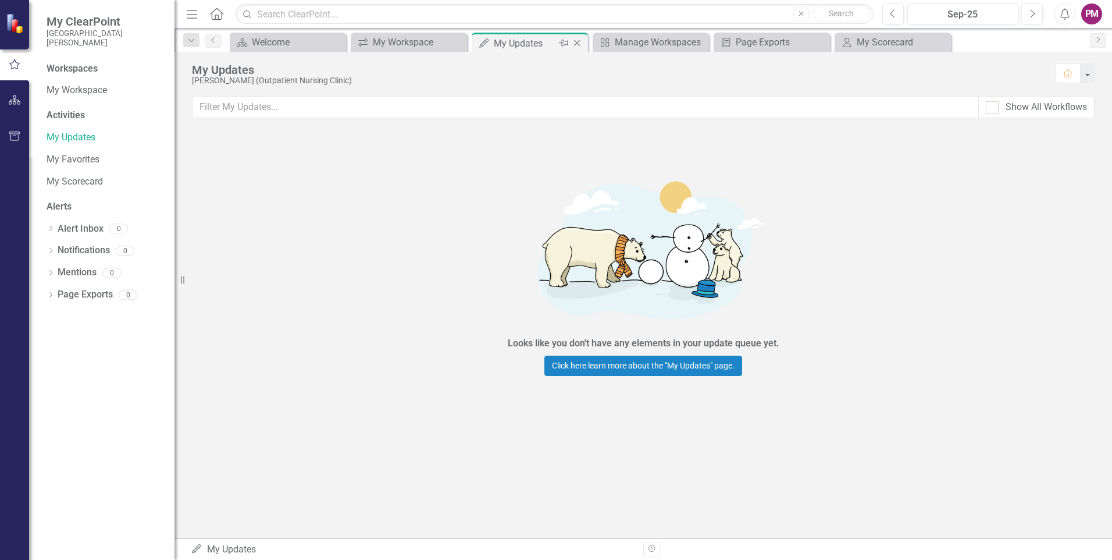
click at [581, 42] on icon "Close" at bounding box center [577, 42] width 12 height 9
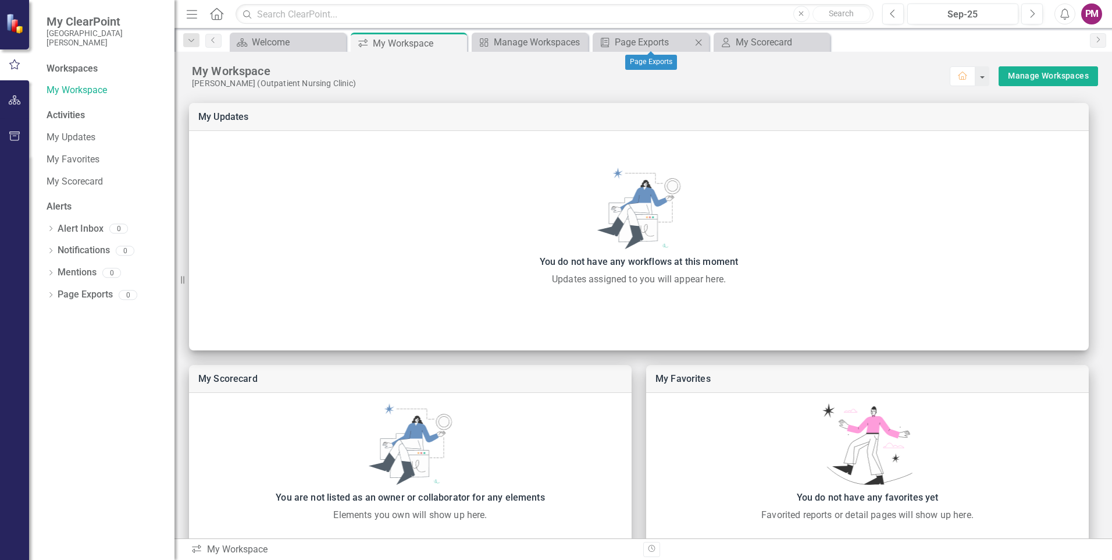
click at [696, 43] on icon "Close" at bounding box center [699, 42] width 12 height 9
click at [700, 41] on icon "Close" at bounding box center [699, 42] width 12 height 9
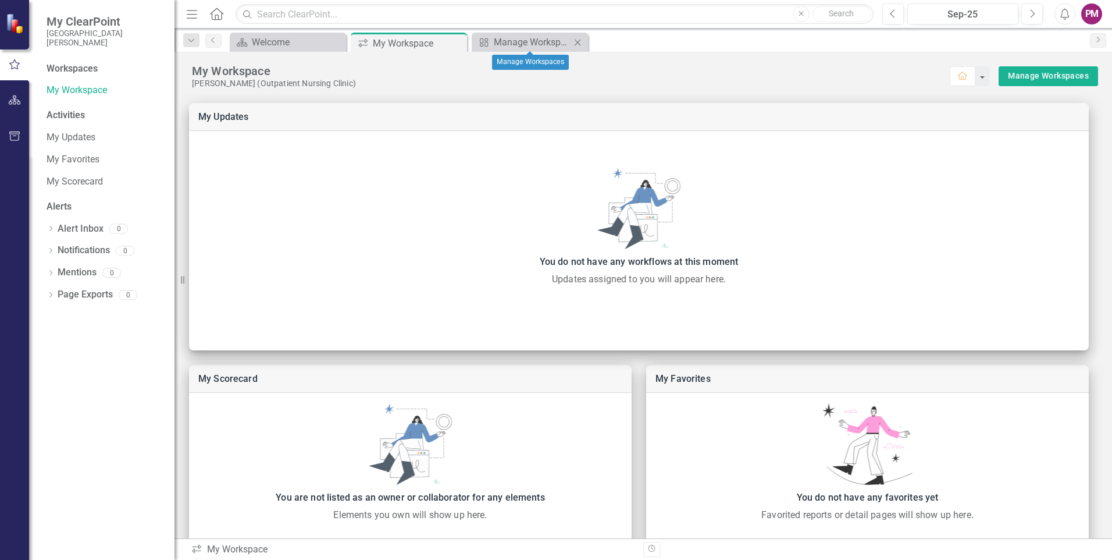
click at [581, 44] on icon "Close" at bounding box center [578, 42] width 12 height 9
click at [457, 40] on icon "Close" at bounding box center [456, 42] width 12 height 9
